Goal: Communication & Community: Answer question/provide support

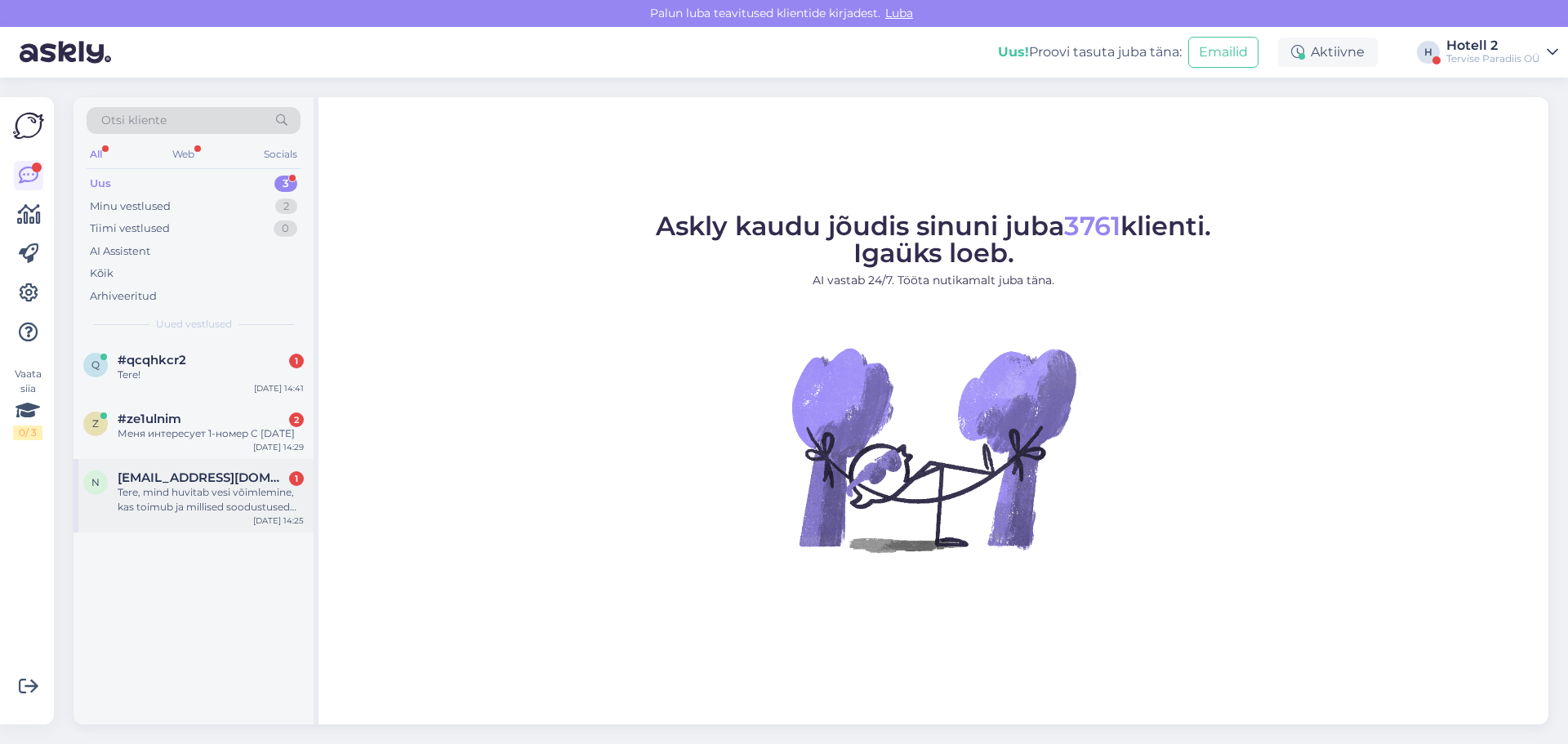
click at [216, 483] on span "[EMAIL_ADDRESS][DOMAIN_NAME]" at bounding box center [203, 477] width 170 height 14
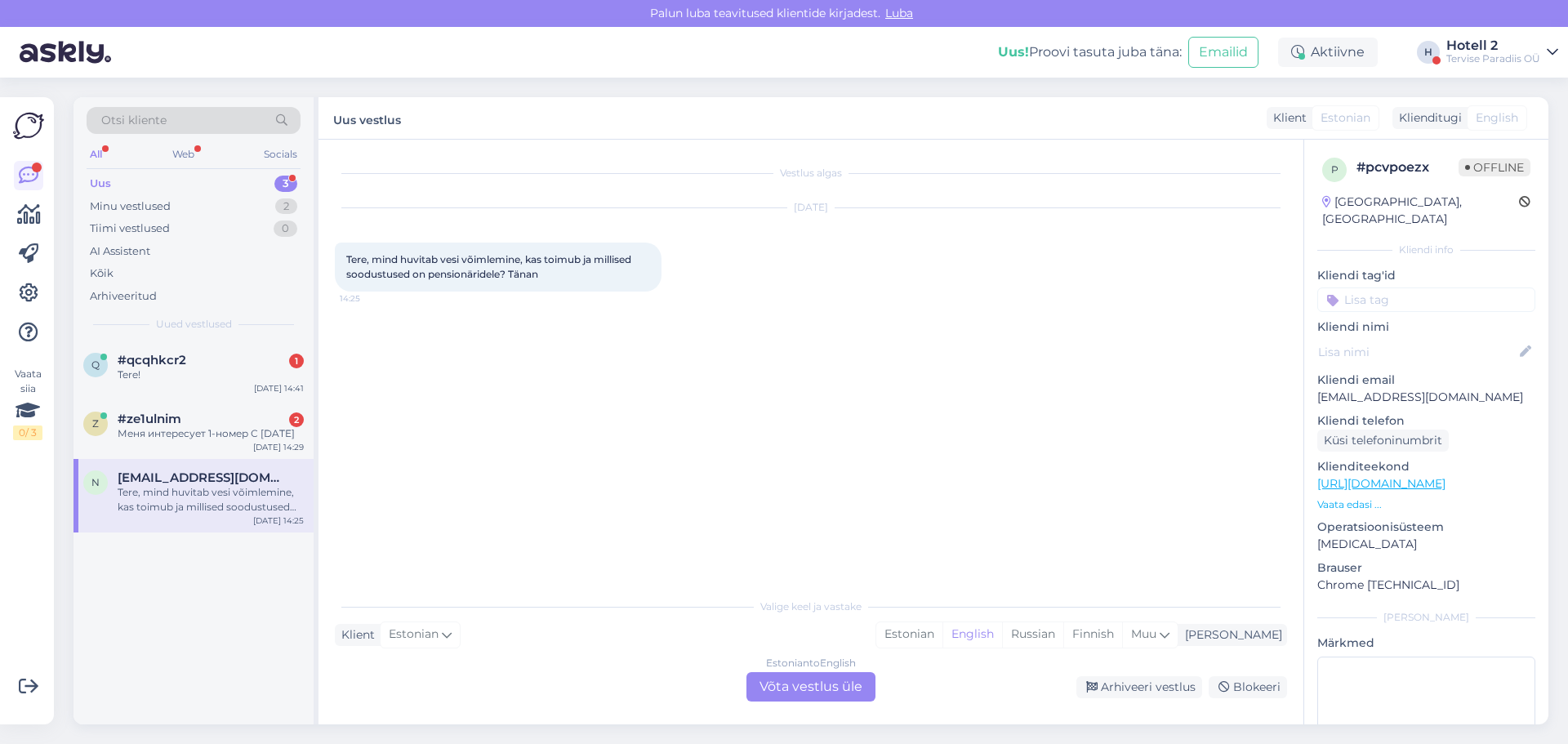
click at [834, 687] on div "Estonian to English Võta vestlus üle" at bounding box center [811, 686] width 129 height 30
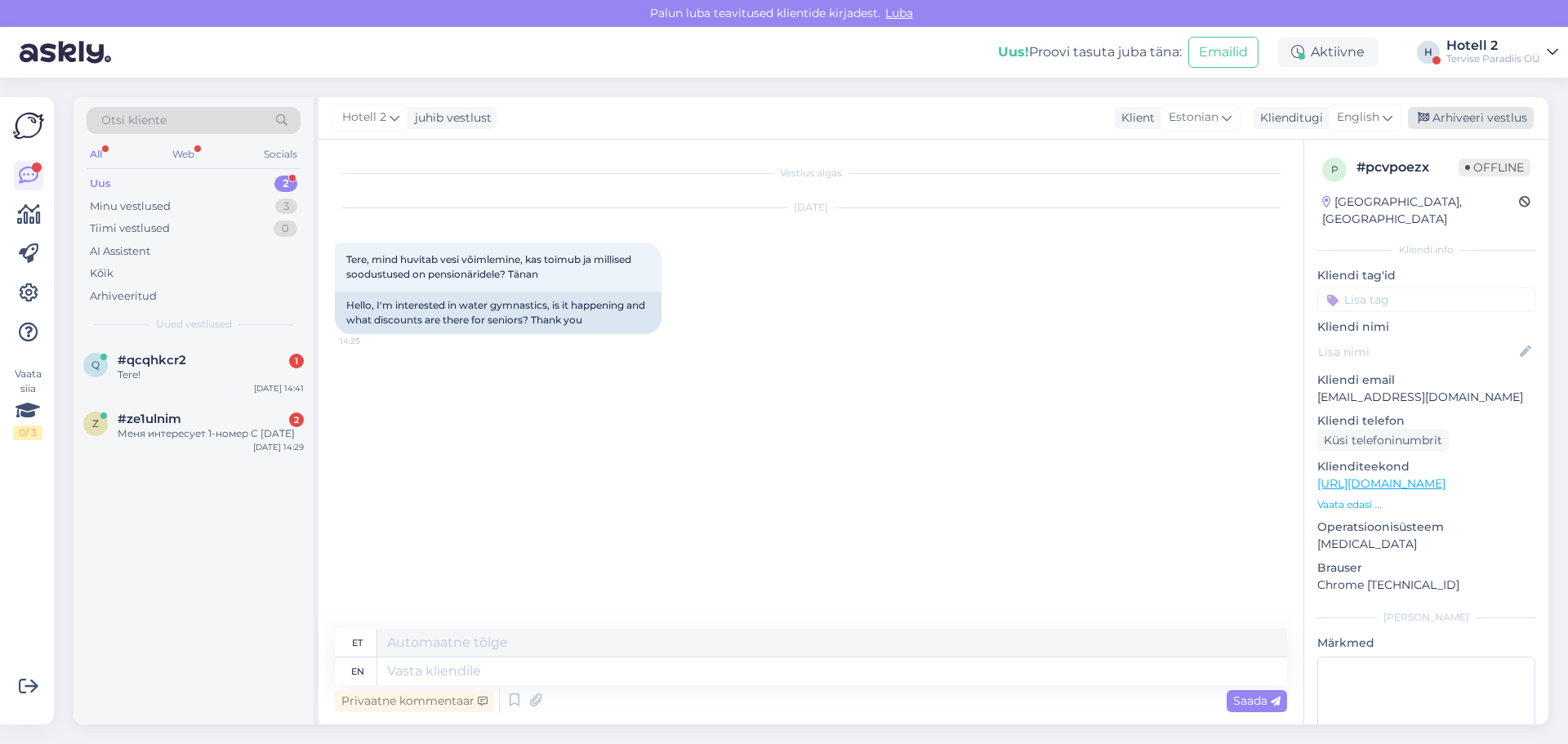
click at [1493, 118] on div "Arhiveeri vestlus" at bounding box center [1470, 118] width 126 height 22
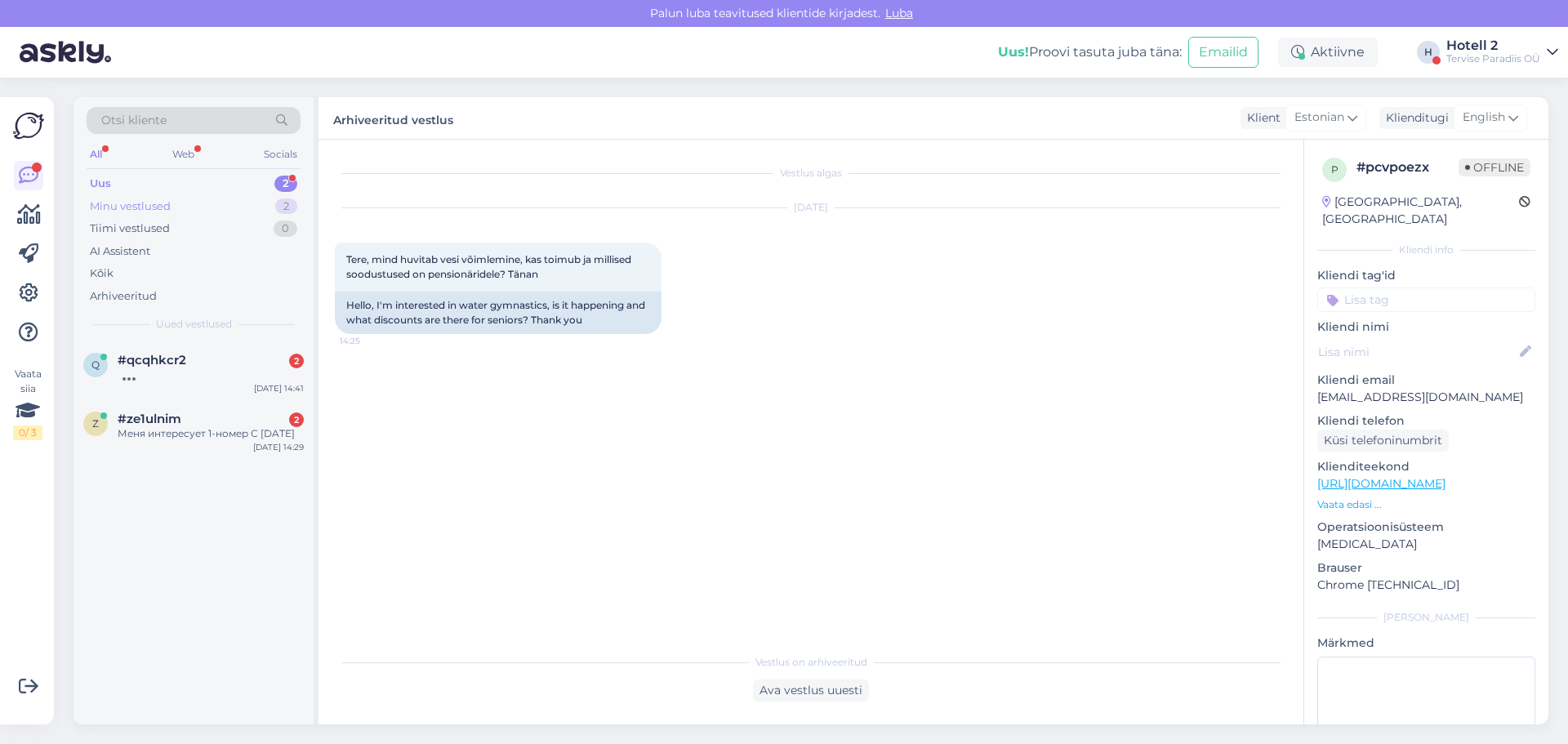
click at [147, 205] on div "Minu vestlused" at bounding box center [129, 206] width 80 height 16
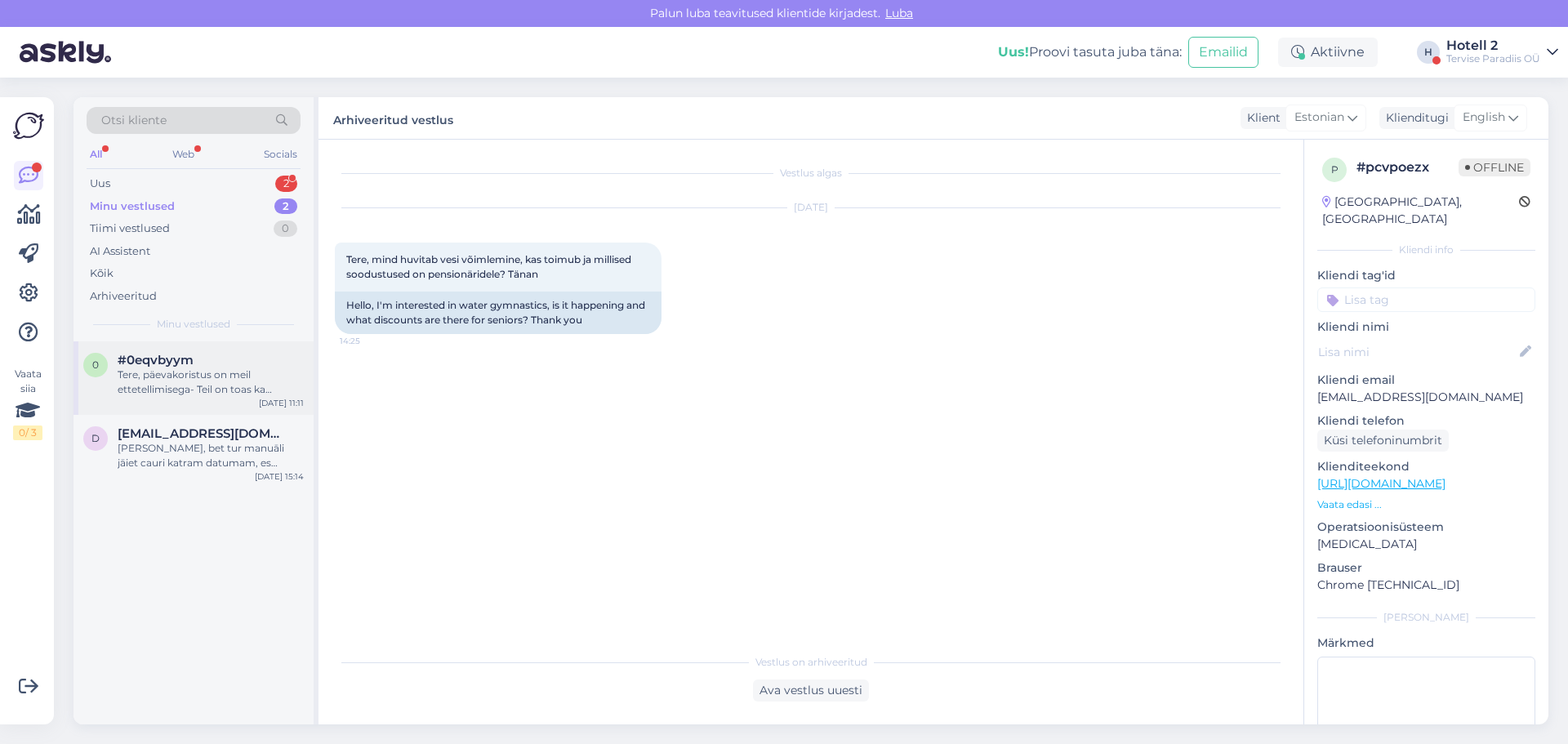
click at [204, 386] on div "Tere, päevakoristus on meil ettetellimisega- Teil on toas ka vastavasisuline in…" at bounding box center [211, 381] width 186 height 30
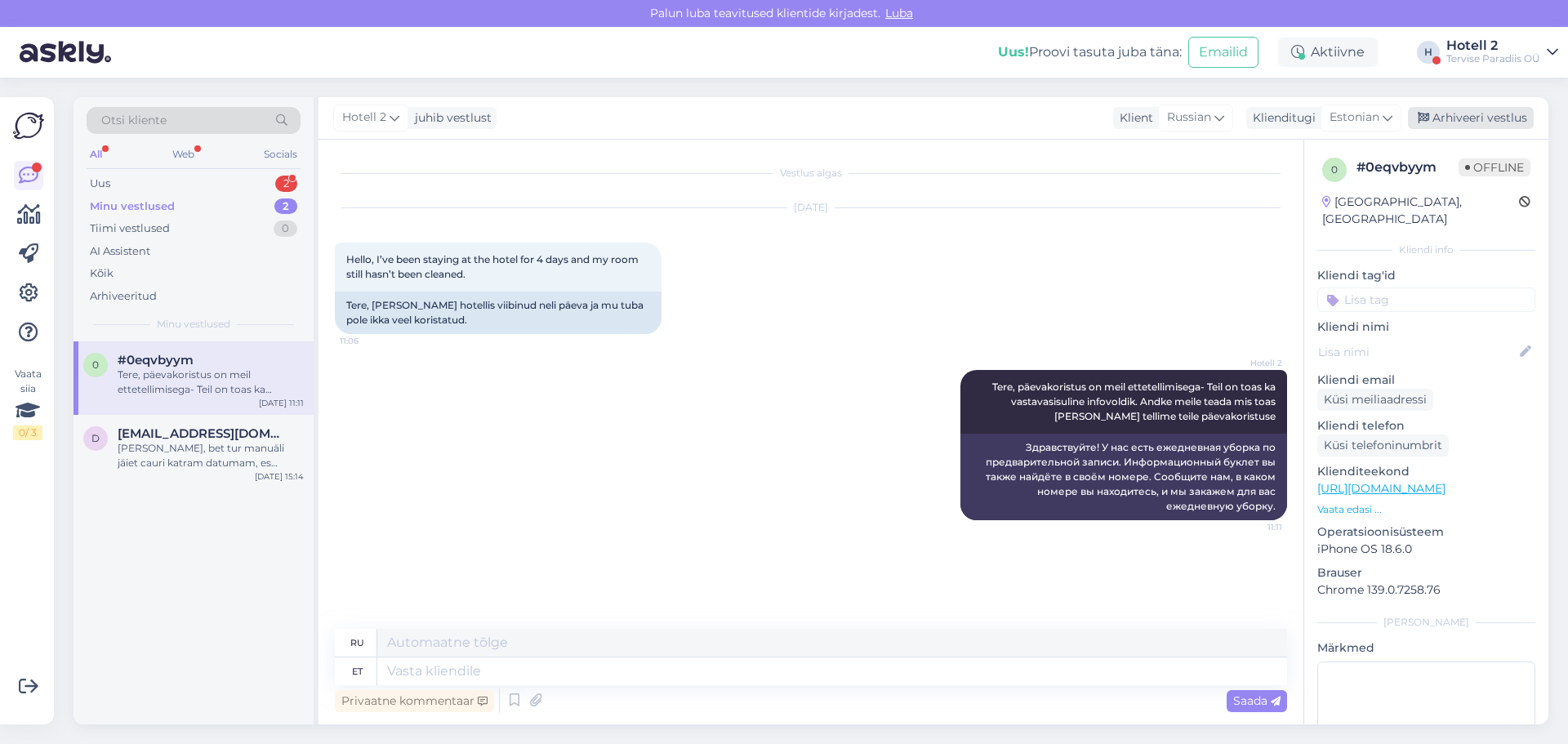
click at [1454, 119] on div "Arhiveeri vestlus" at bounding box center [1470, 118] width 126 height 22
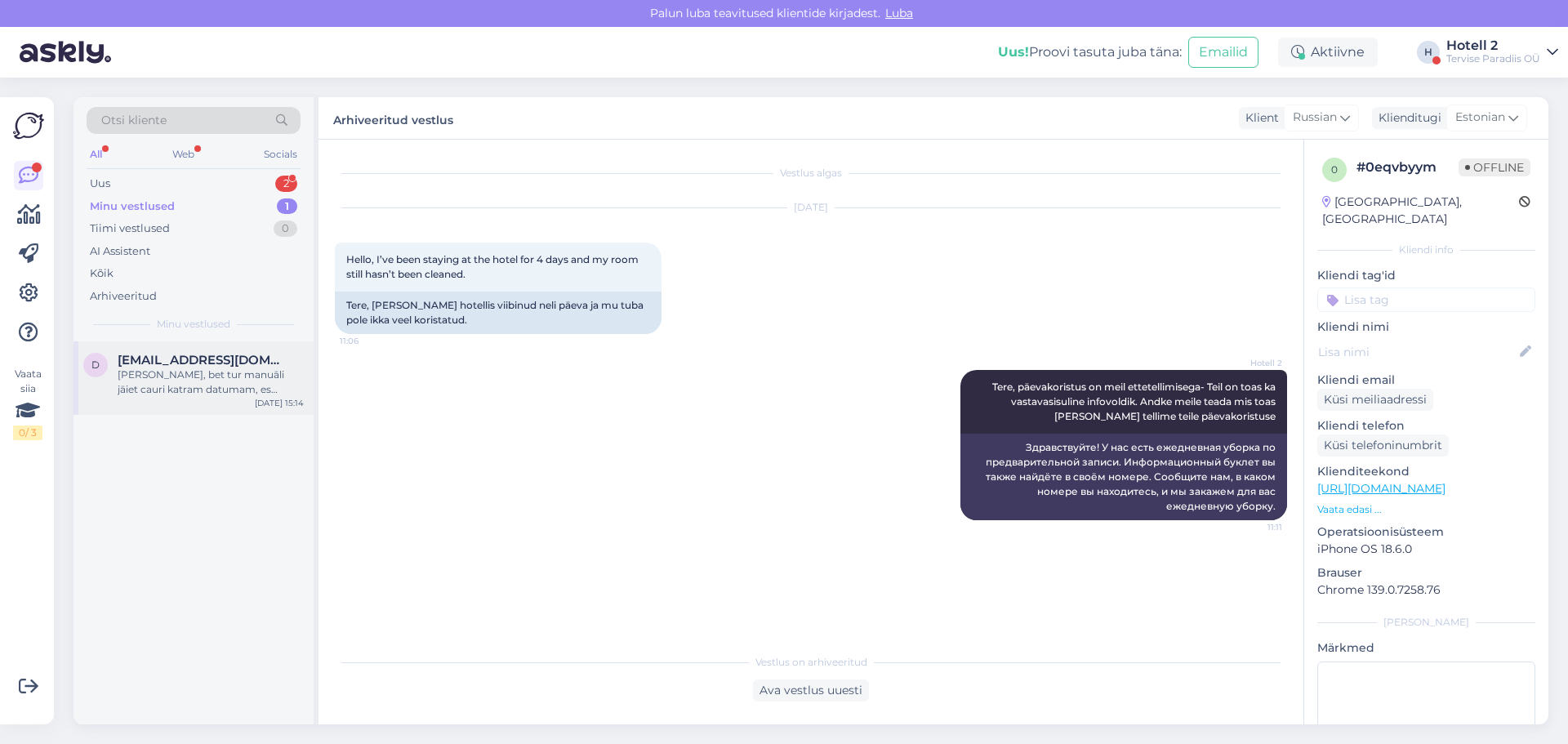
click at [182, 375] on div "[PERSON_NAME], bet tur manuāli jāiet cauri katram datumam, es labprāt pielāgoto…" at bounding box center [211, 381] width 186 height 30
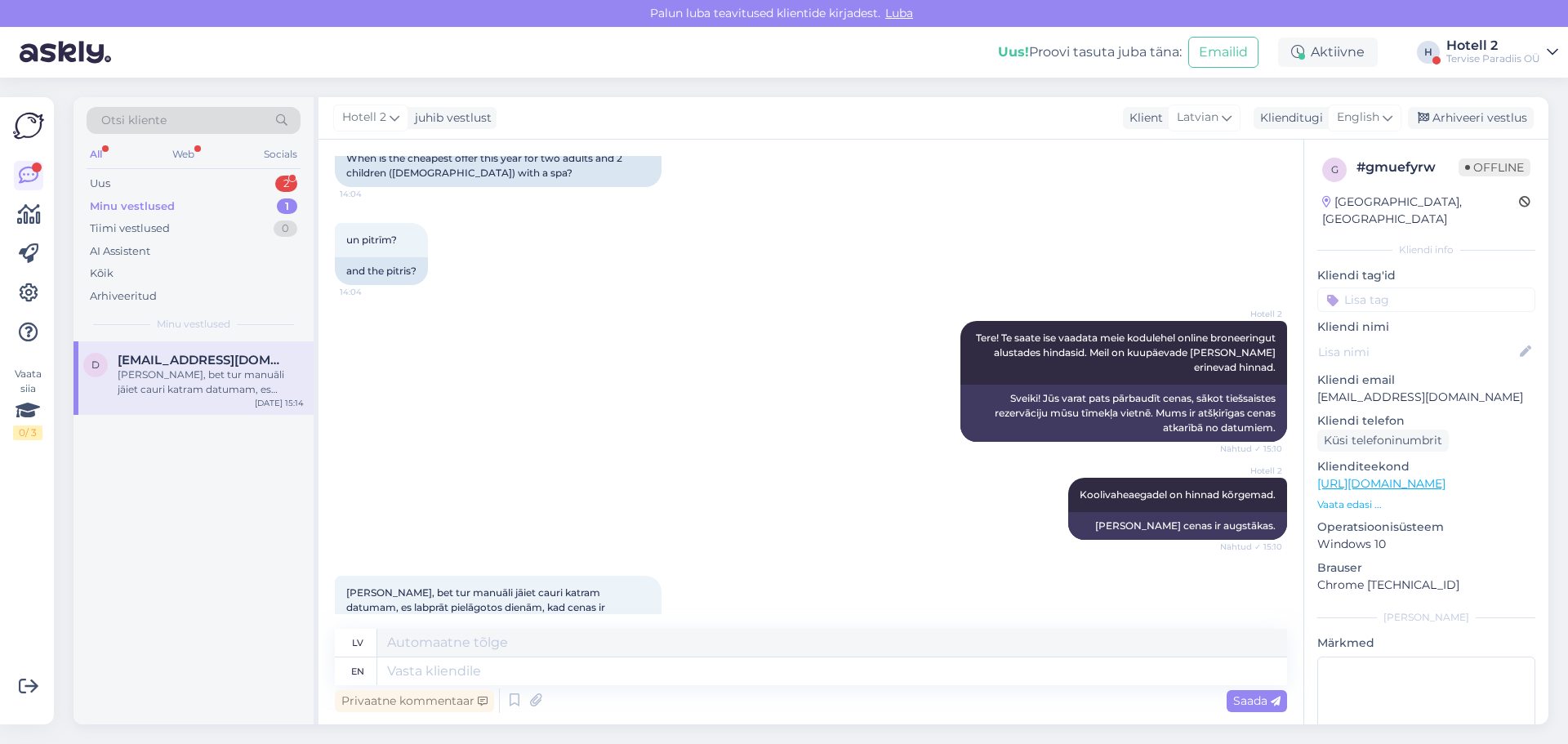
scroll to position [316, 0]
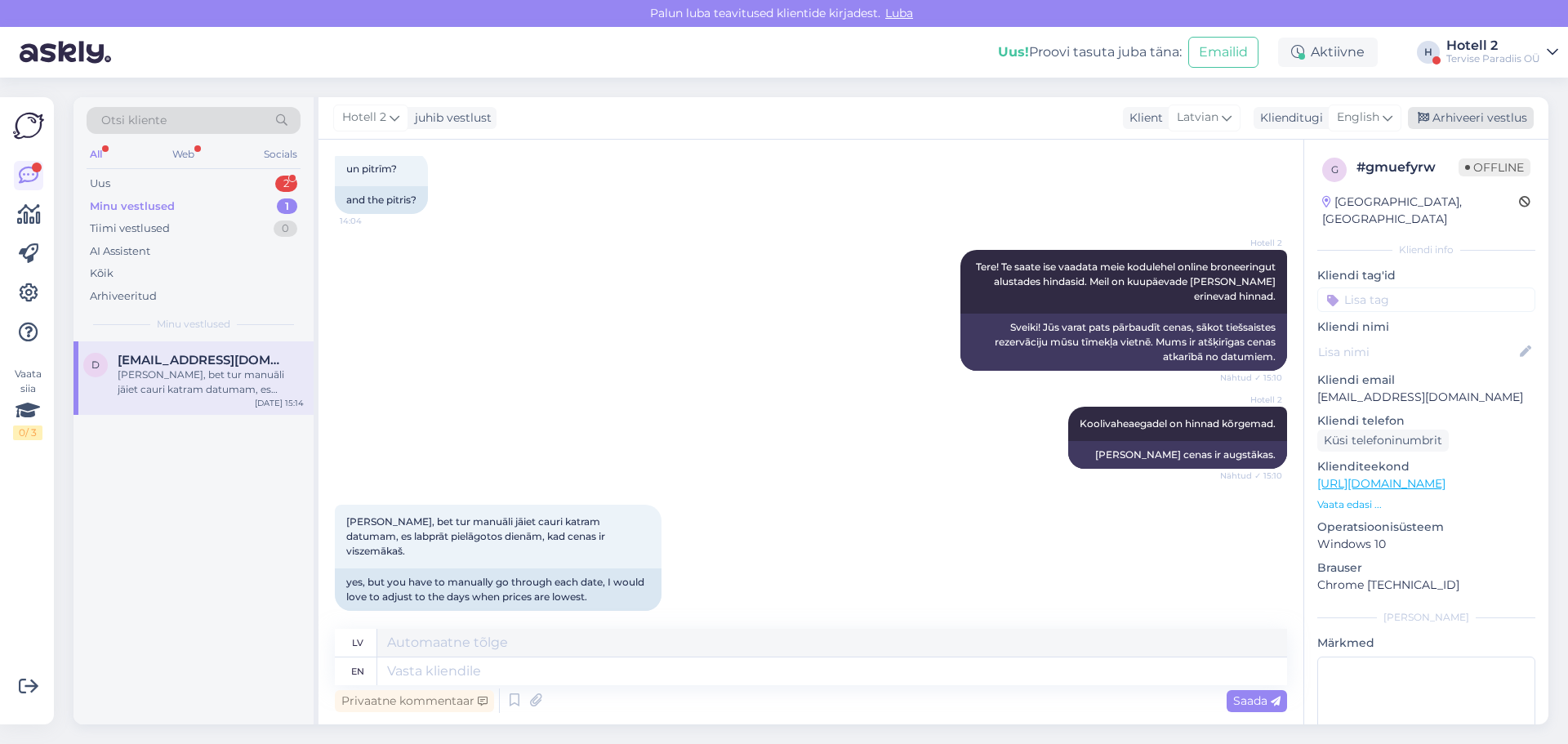
click at [1480, 120] on div "Arhiveeri vestlus" at bounding box center [1470, 118] width 126 height 22
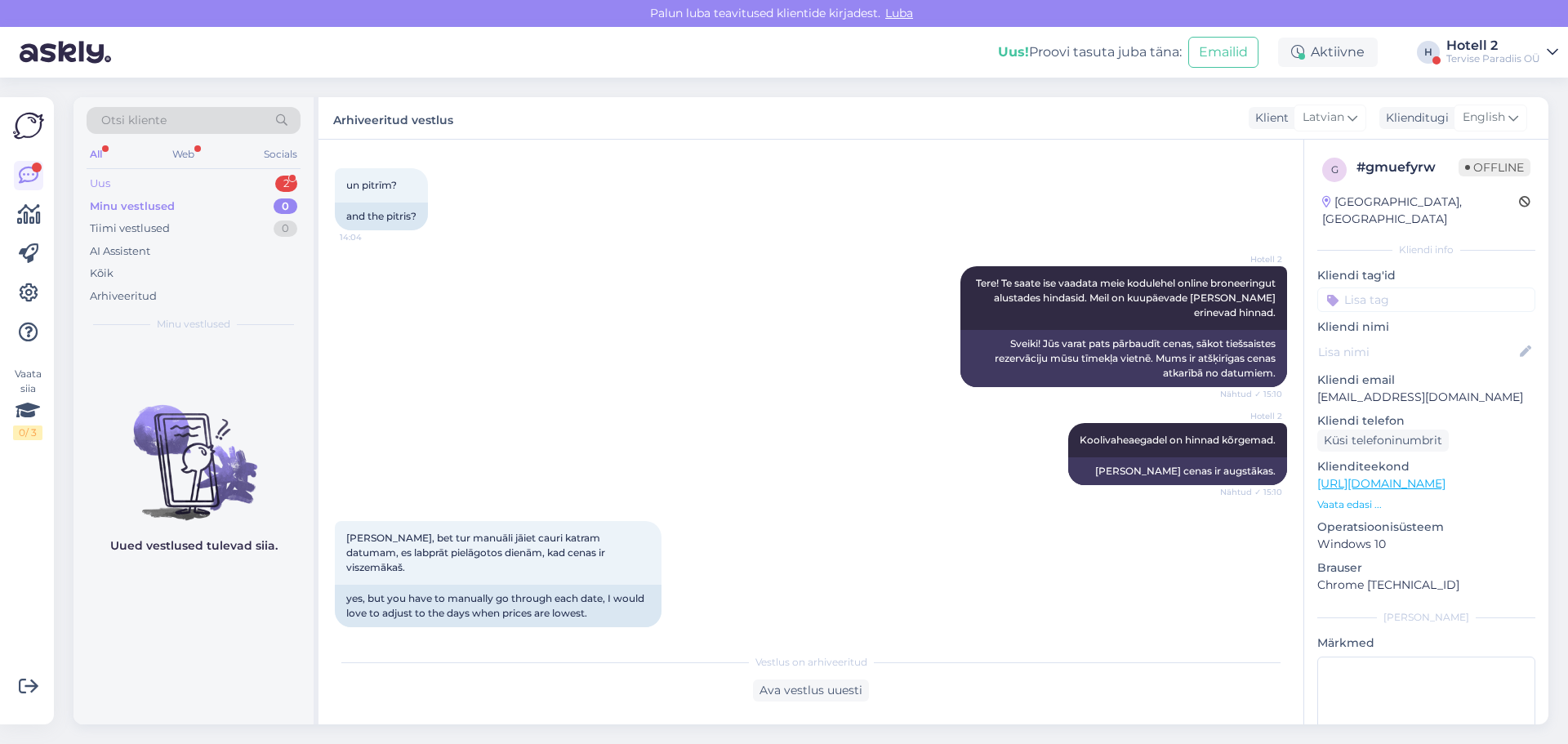
click at [112, 189] on div "Uus 2" at bounding box center [194, 184] width 214 height 23
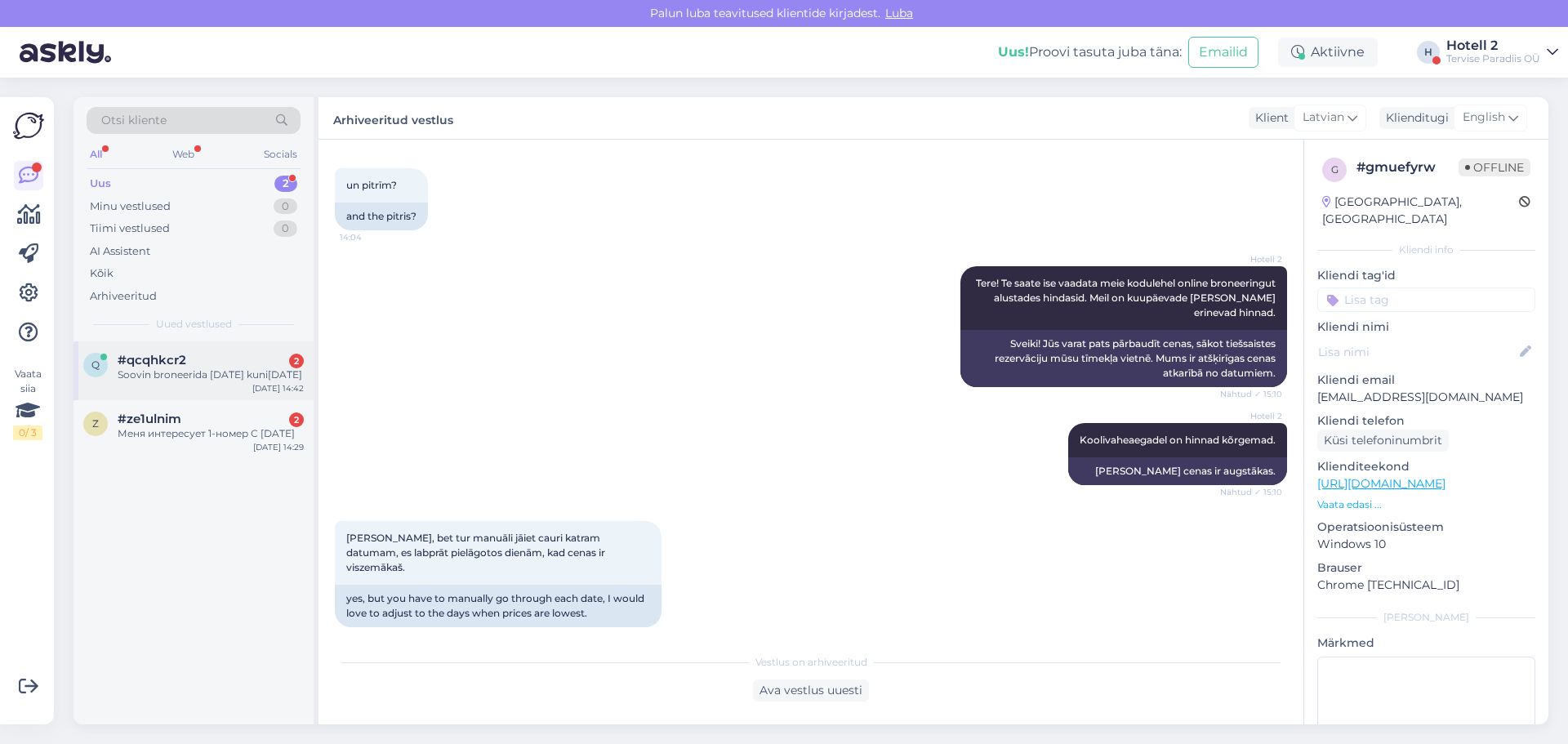
click at [203, 377] on div "Soovin broneerida [DATE] kuni[DATE]" at bounding box center [211, 374] width 186 height 14
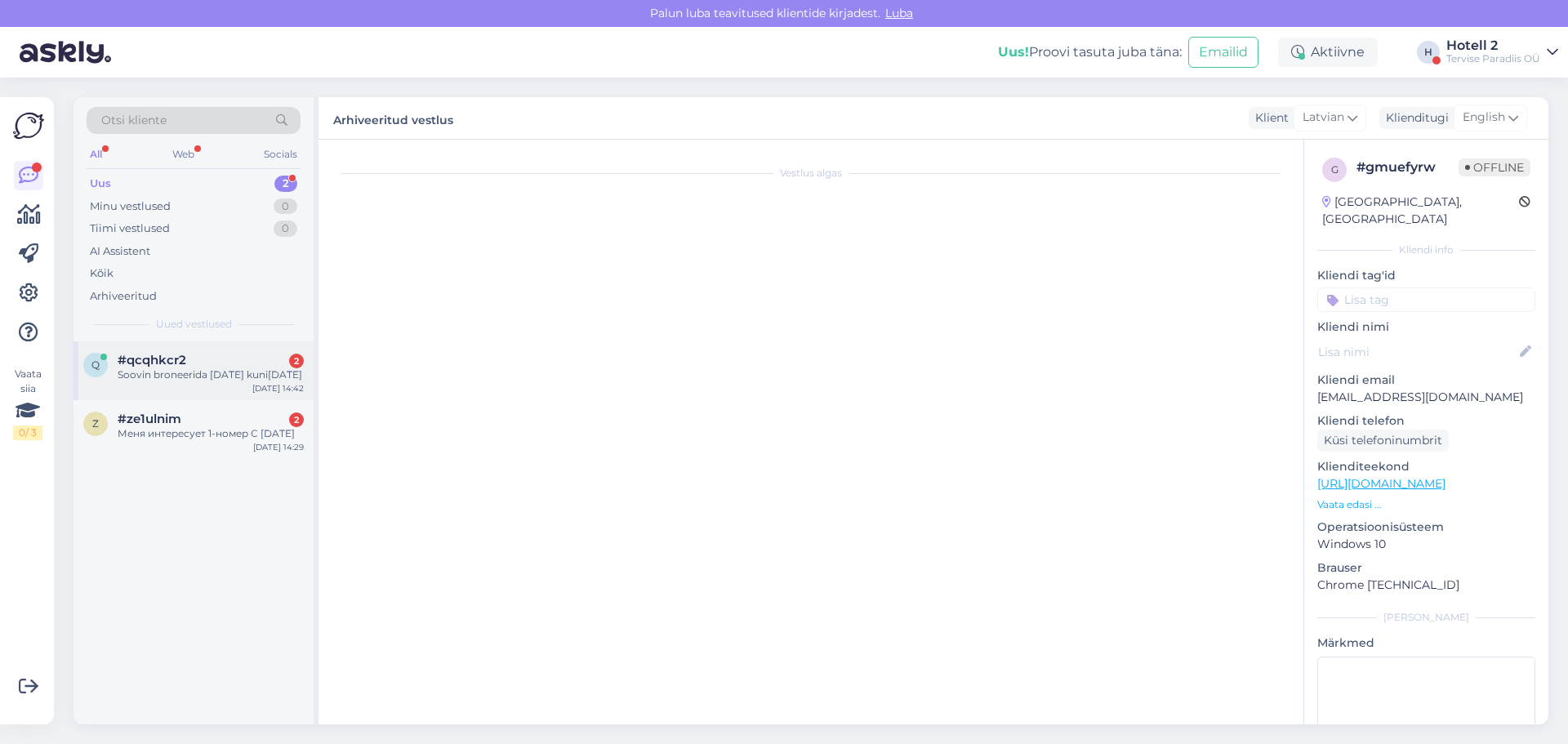
scroll to position [0, 0]
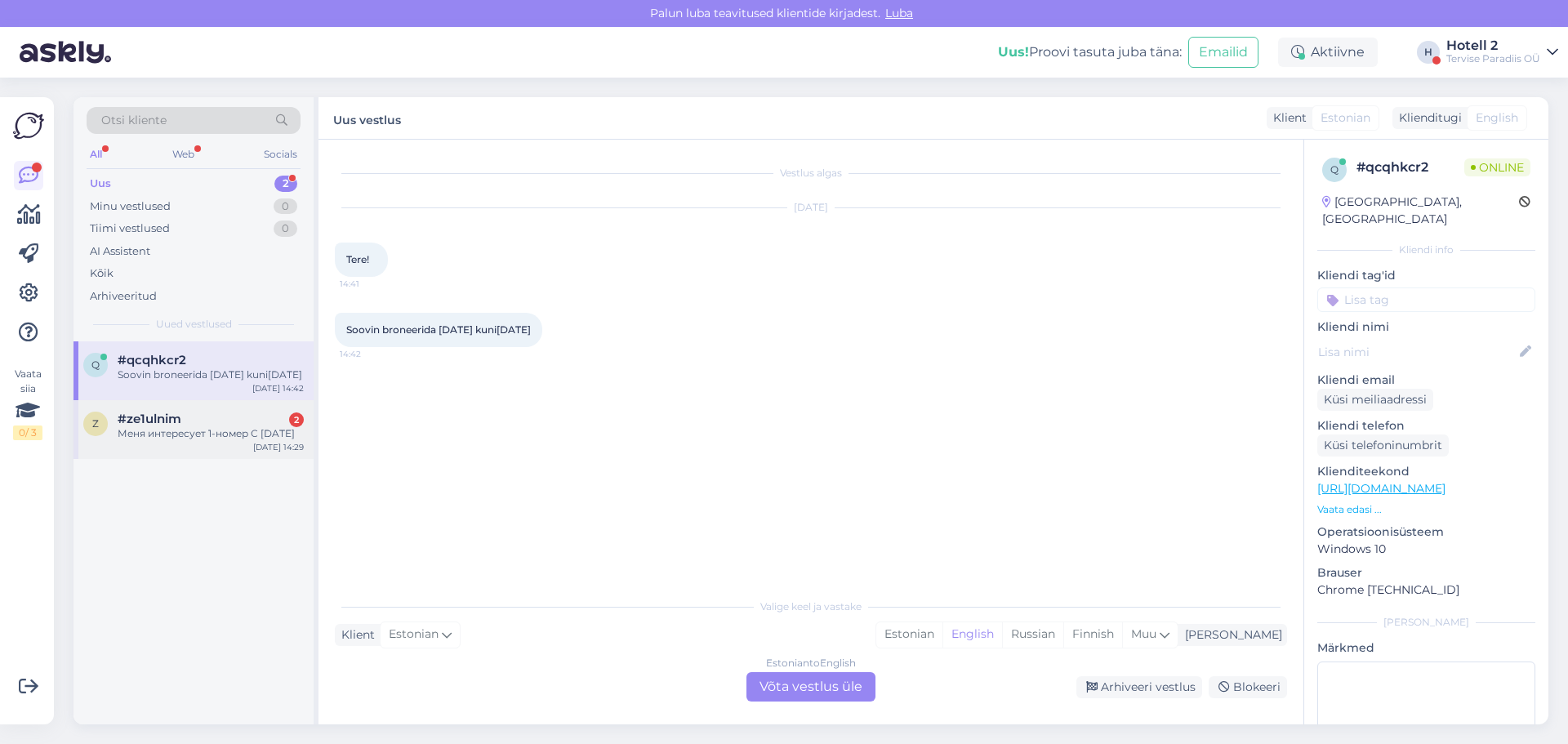
click at [211, 441] on div "Меня интересует 1-номер С [DATE]" at bounding box center [211, 433] width 186 height 14
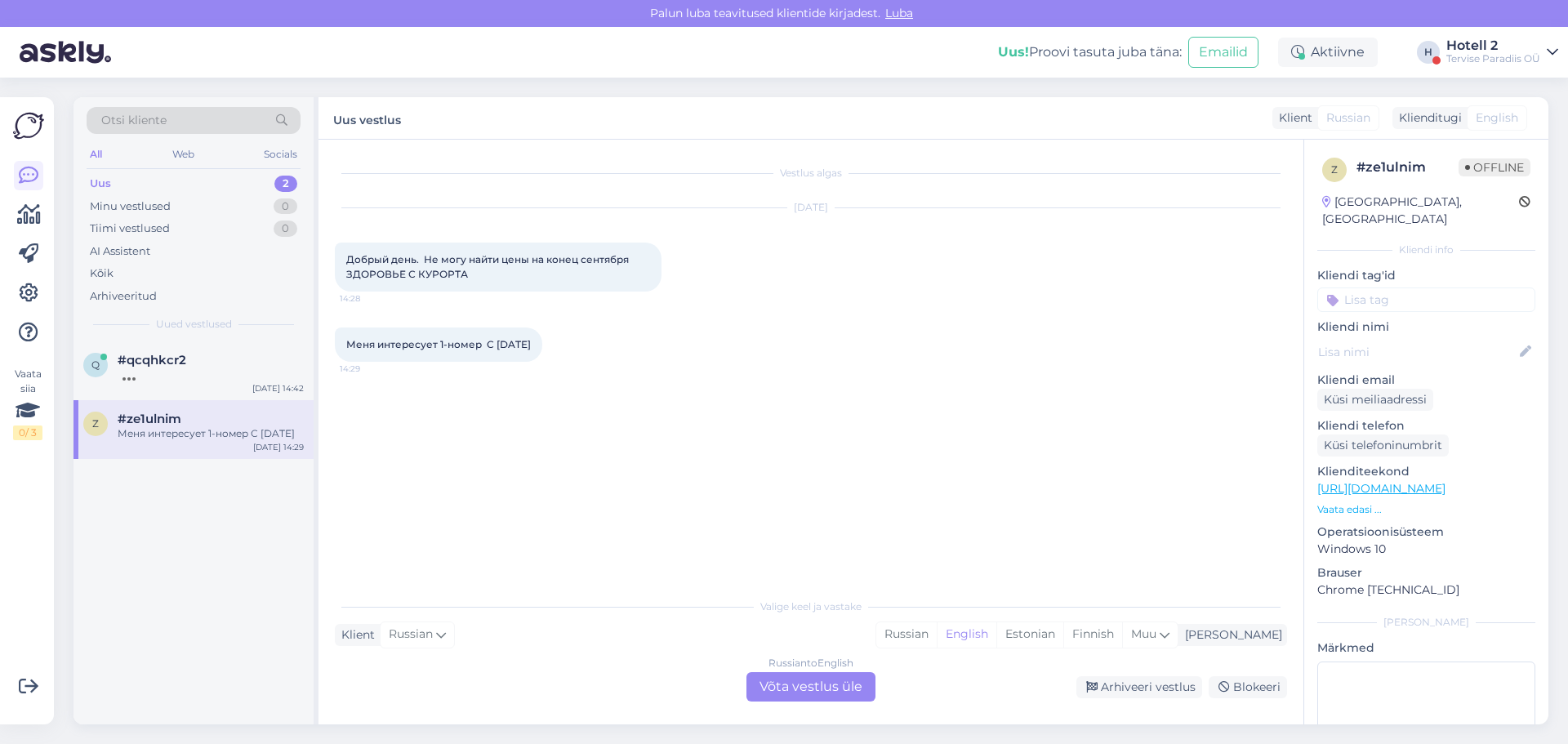
click at [788, 688] on div "Russian to English Võta vestlus üle" at bounding box center [811, 686] width 129 height 30
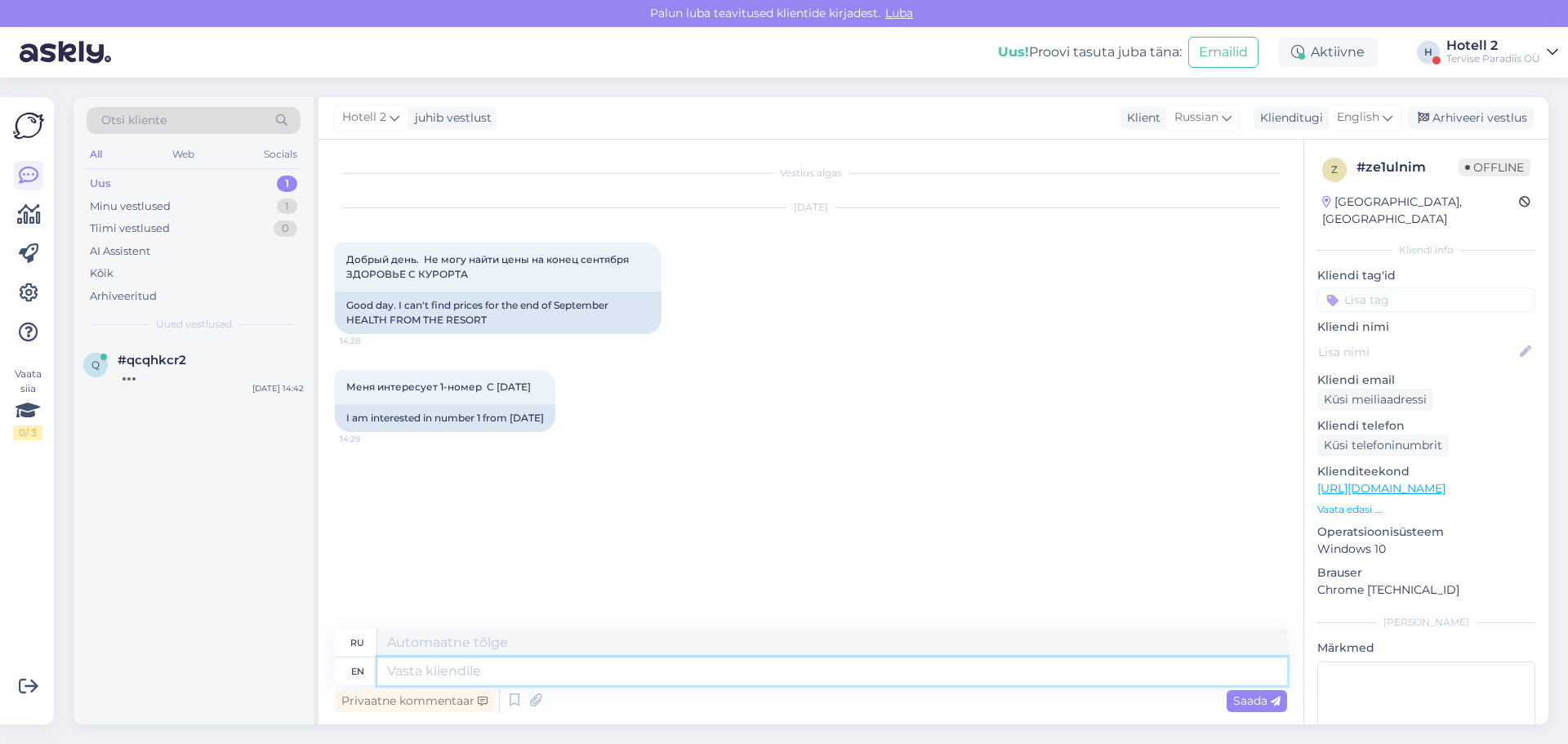
click at [393, 671] on textarea at bounding box center [832, 671] width 910 height 28
paste textarea "[URL][DOMAIN_NAME]"
type textarea "[URL][DOMAIN_NAME]"
type textarea "[URL][DOMAIN_NAME] !/accommodation/search/date/2025-09-28/2025-10-02?lang=ru"
click at [1251, 700] on span "Saada" at bounding box center [1257, 701] width 47 height 14
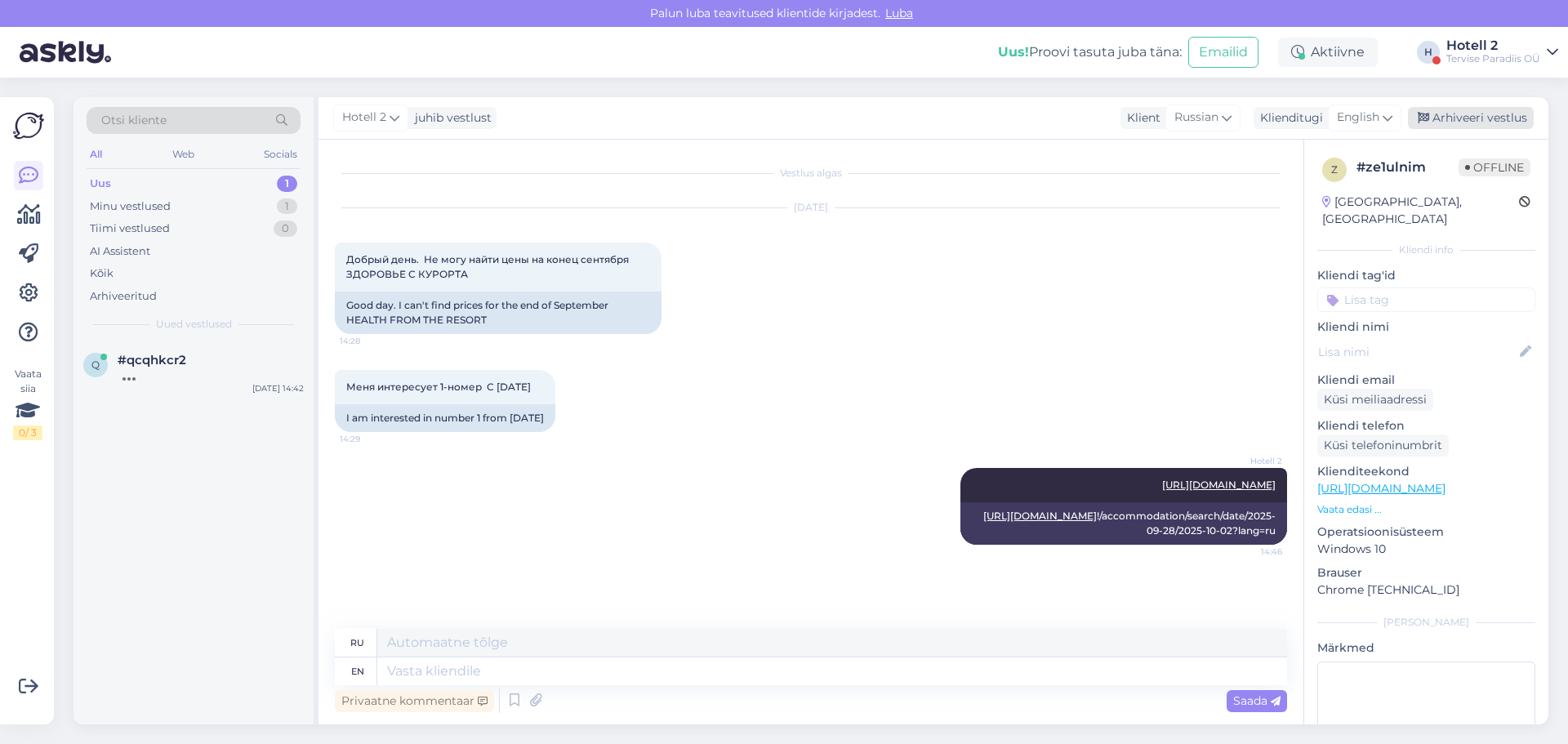
click at [1482, 118] on div "Arhiveeri vestlus" at bounding box center [1470, 118] width 126 height 22
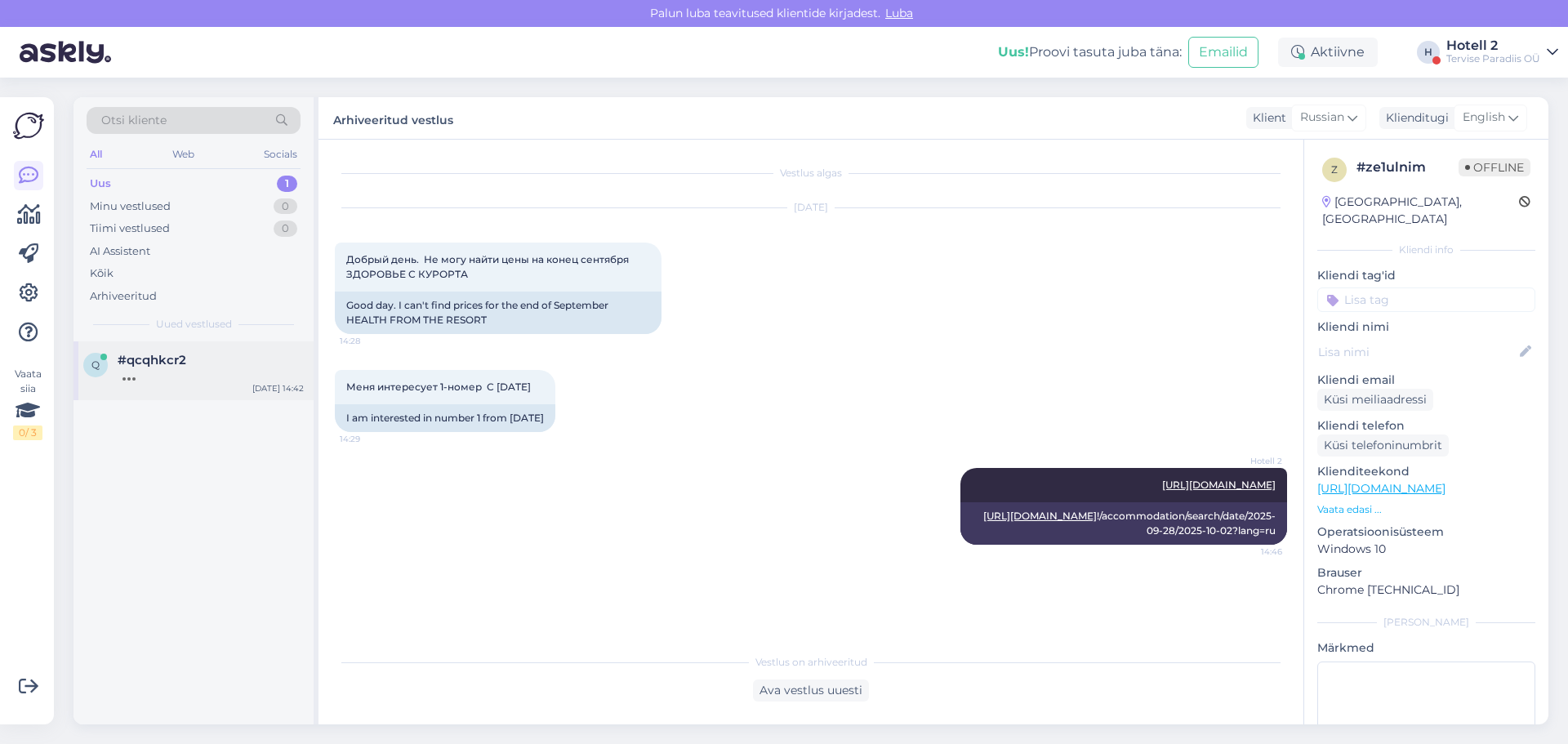
click at [160, 375] on div at bounding box center [211, 374] width 186 height 14
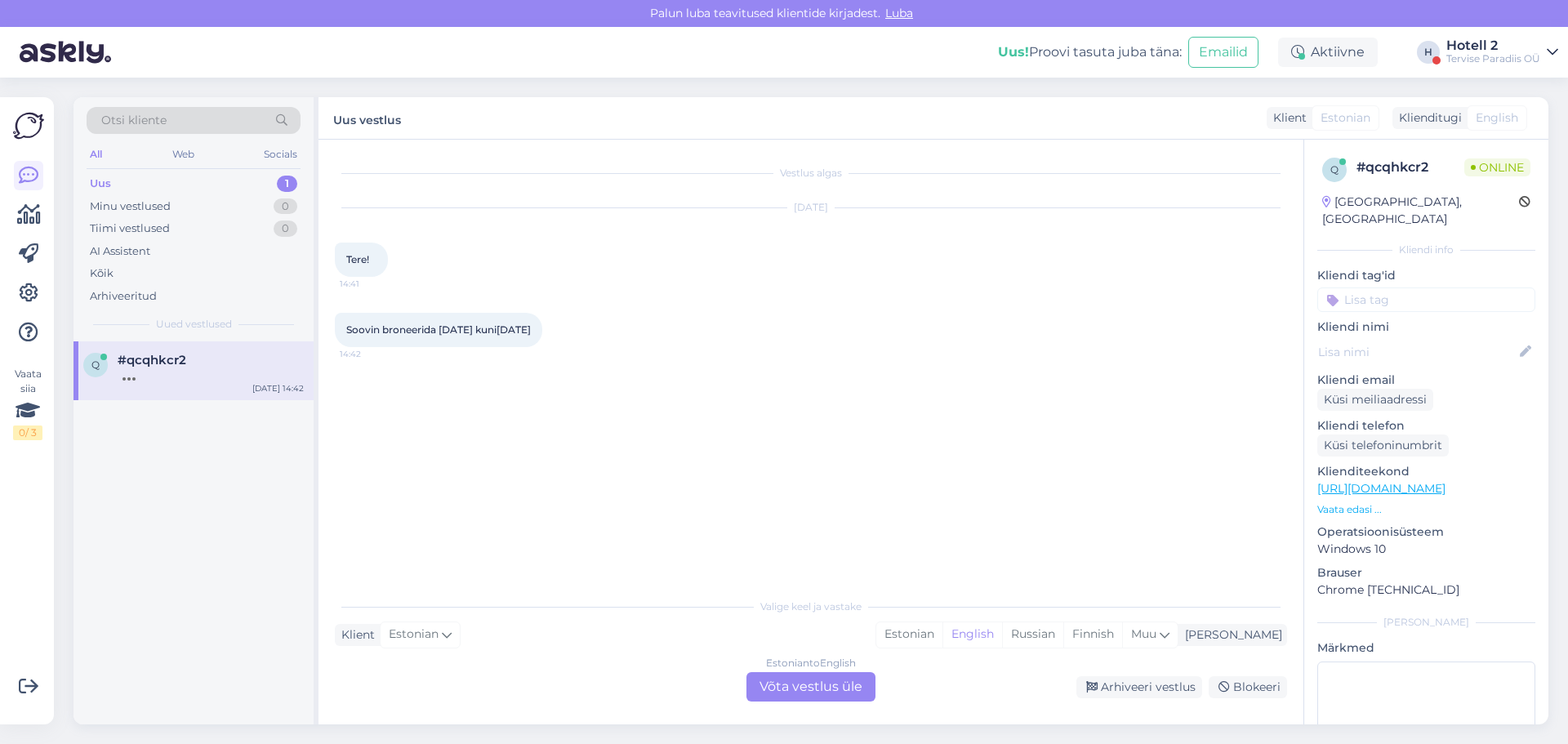
click at [778, 690] on div "Estonian to English Võta vestlus üle" at bounding box center [811, 686] width 129 height 30
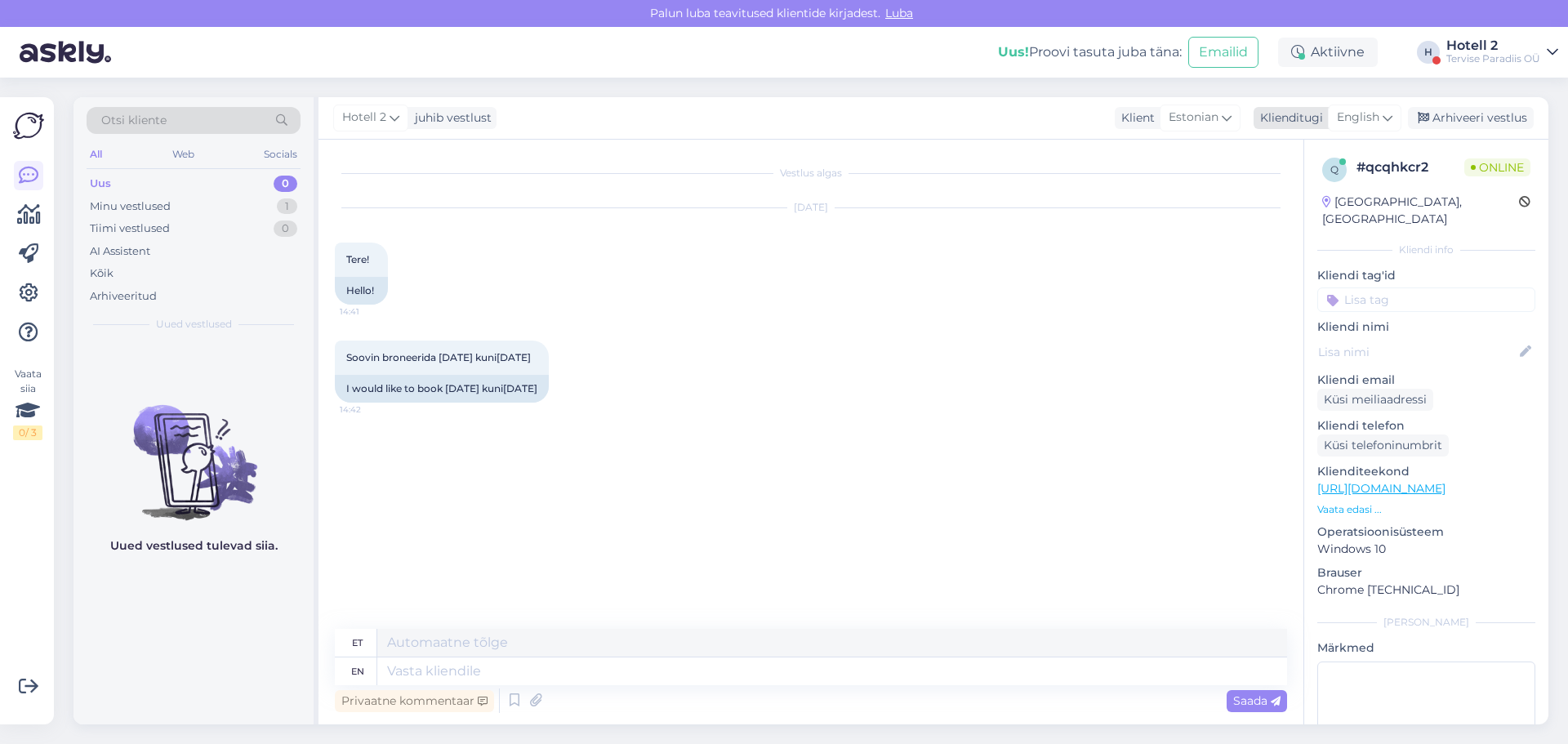
click at [1369, 118] on span "English" at bounding box center [1358, 118] width 43 height 18
type input "est"
click at [1318, 184] on link "Estonian" at bounding box center [1327, 190] width 180 height 26
click at [410, 668] on textarea at bounding box center [810, 668] width 952 height 34
type textarea "Tere!"
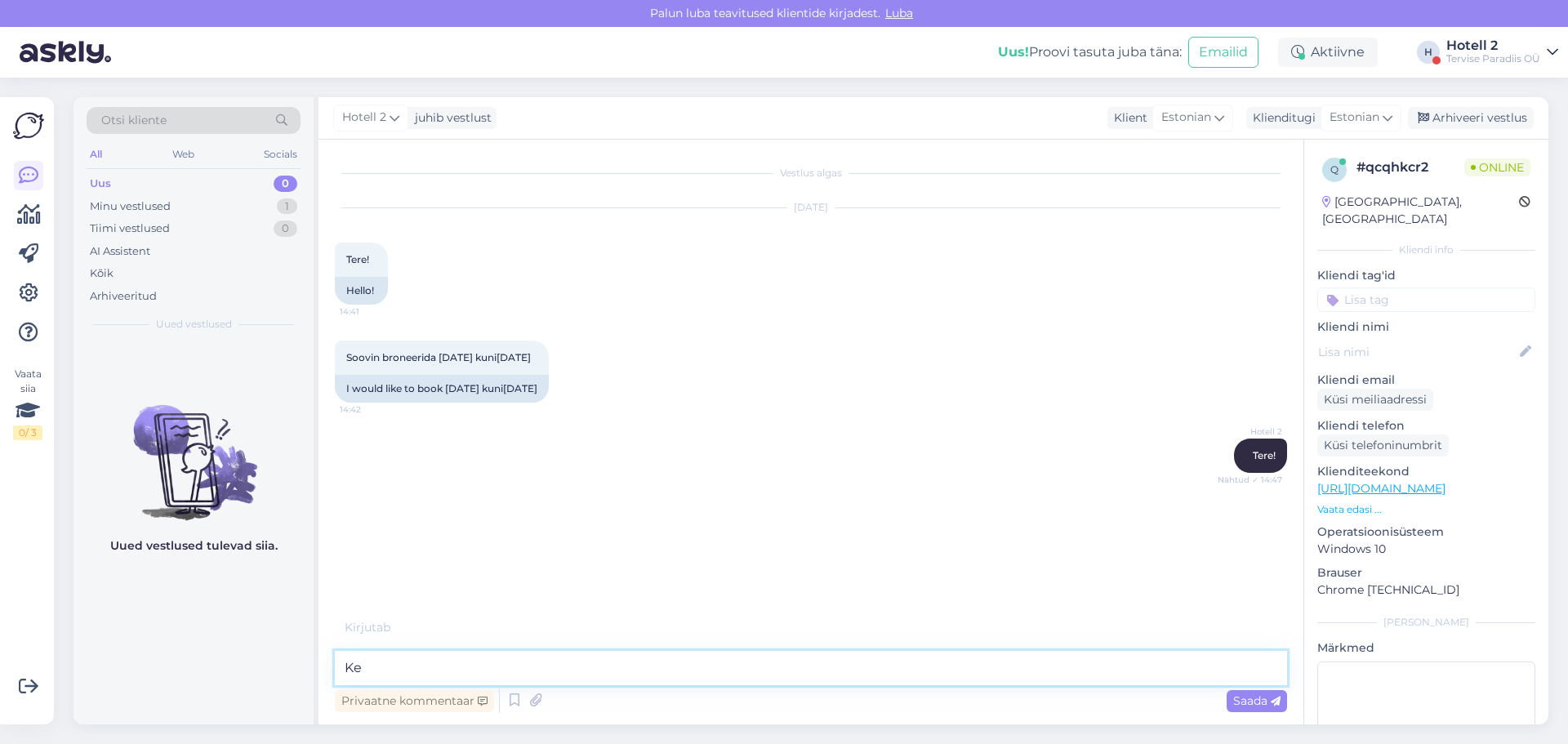
type textarea "K"
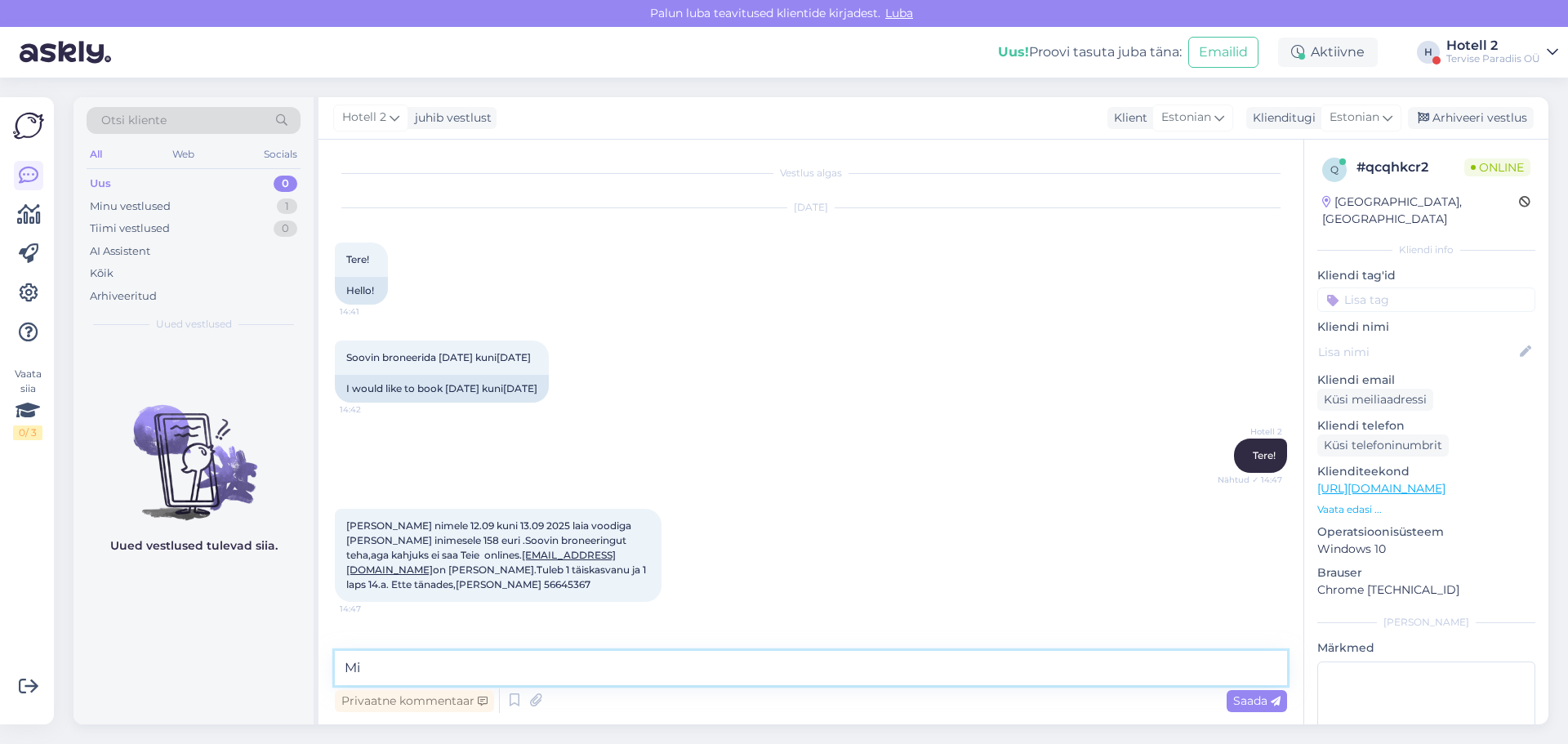
type textarea "M"
type textarea "Teeme broneeringu Teie nimele ja saadame kinnituskiri. Broneeringu eest saate m…"
click at [1270, 707] on span "Saada" at bounding box center [1257, 701] width 47 height 14
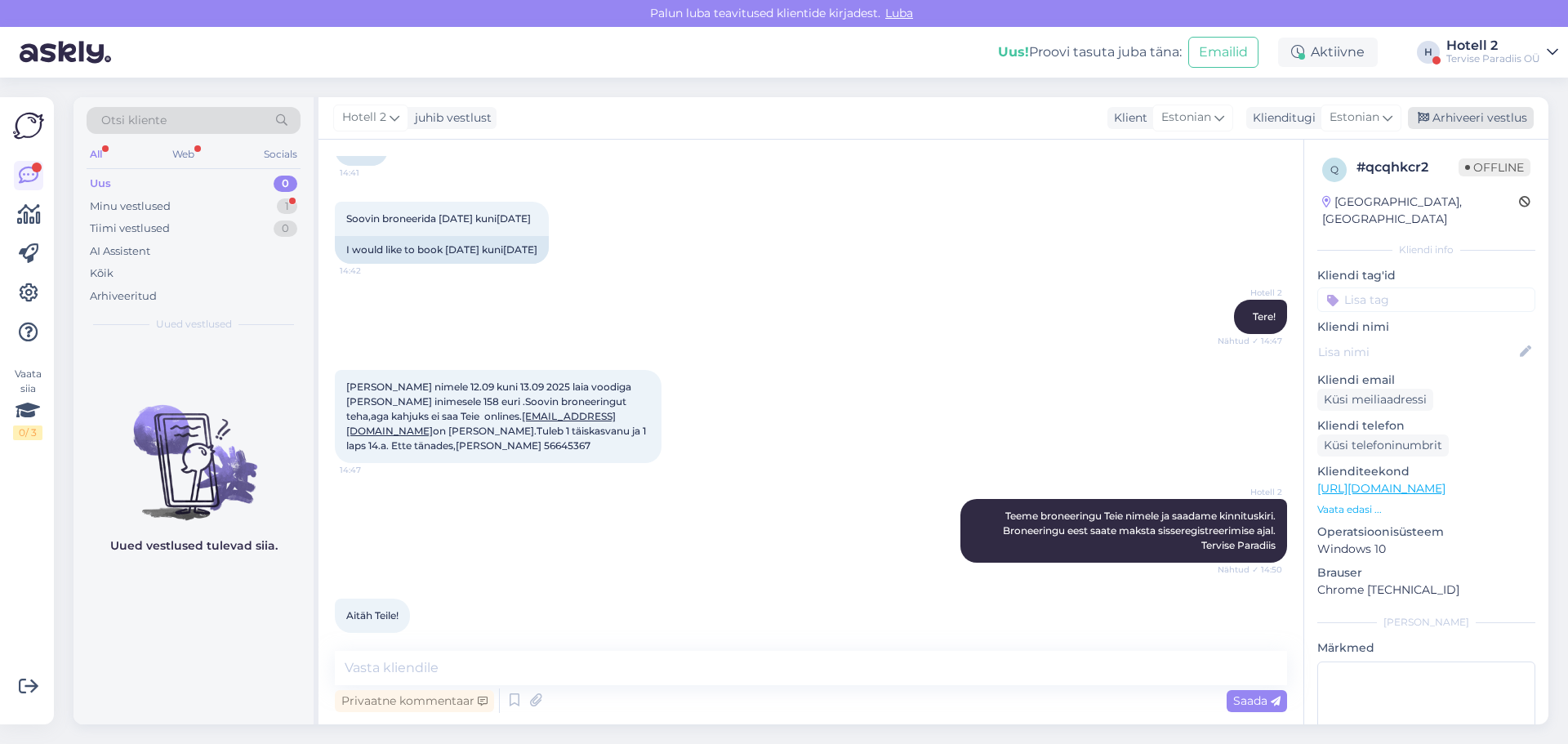
click at [1482, 117] on div "Arhiveeri vestlus" at bounding box center [1470, 118] width 126 height 22
